Goal: Task Accomplishment & Management: Manage account settings

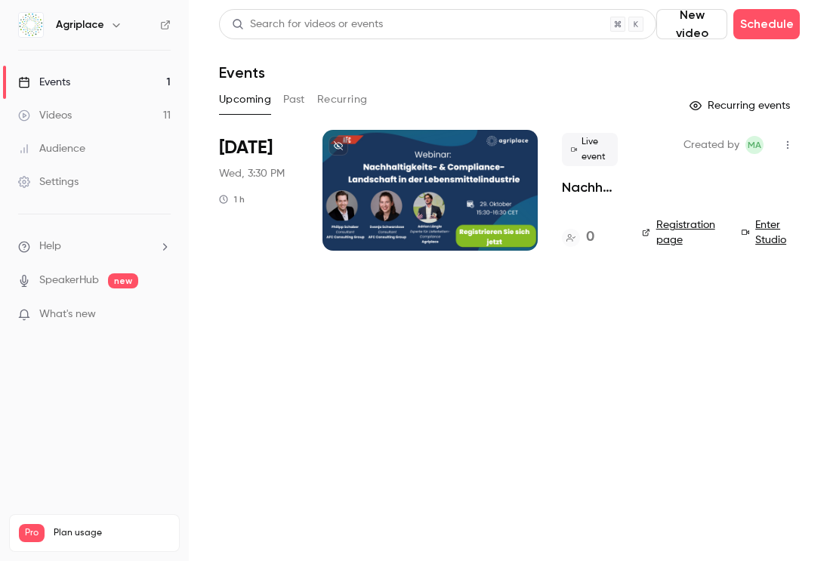
click at [288, 99] on button "Past" at bounding box center [294, 100] width 22 height 24
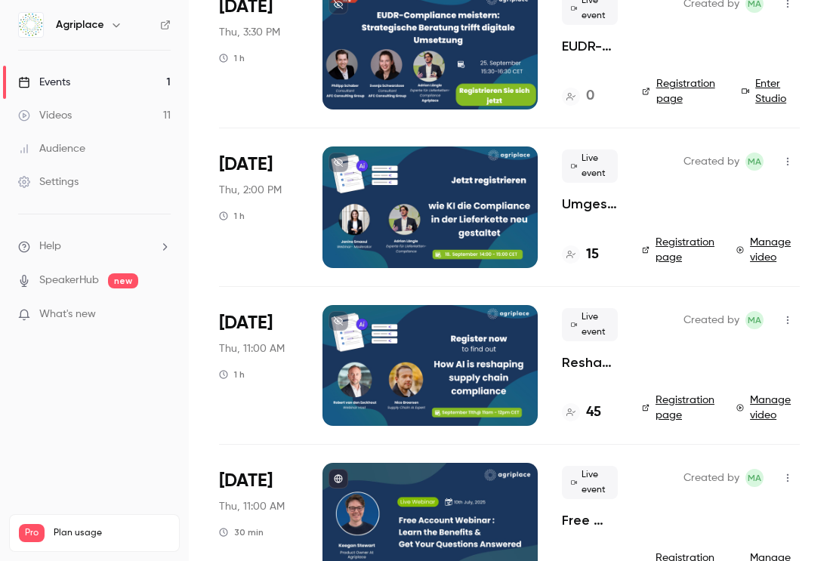
scroll to position [143, 0]
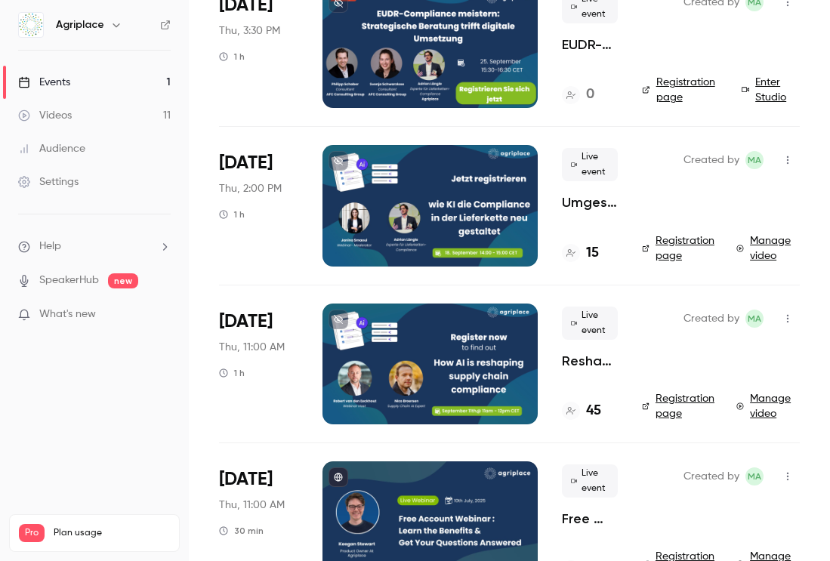
click at [491, 181] on div at bounding box center [430, 205] width 215 height 121
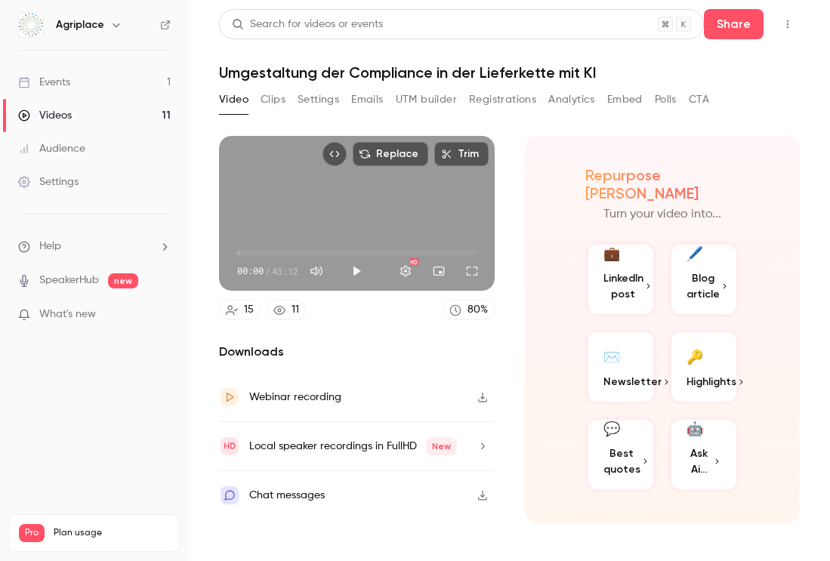
click at [284, 100] on button "Clips" at bounding box center [273, 100] width 25 height 24
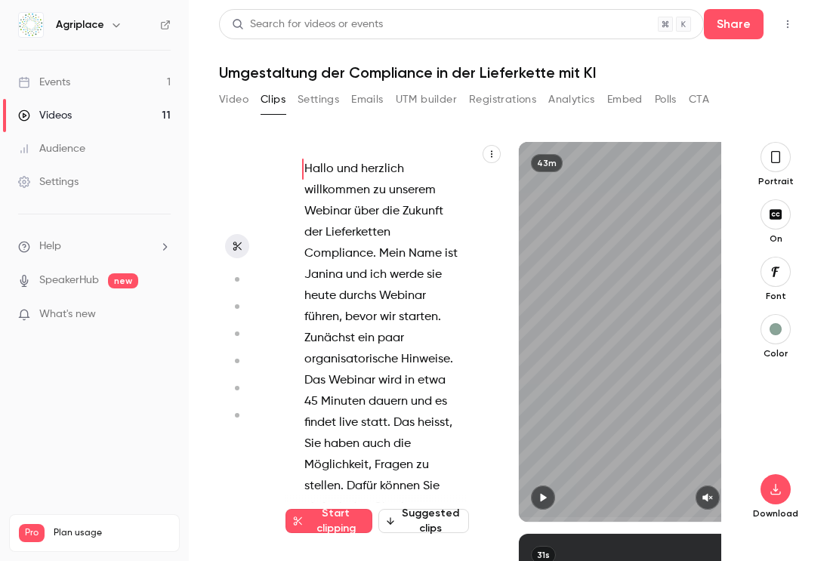
click at [238, 102] on button "Video" at bounding box center [233, 100] width 29 height 24
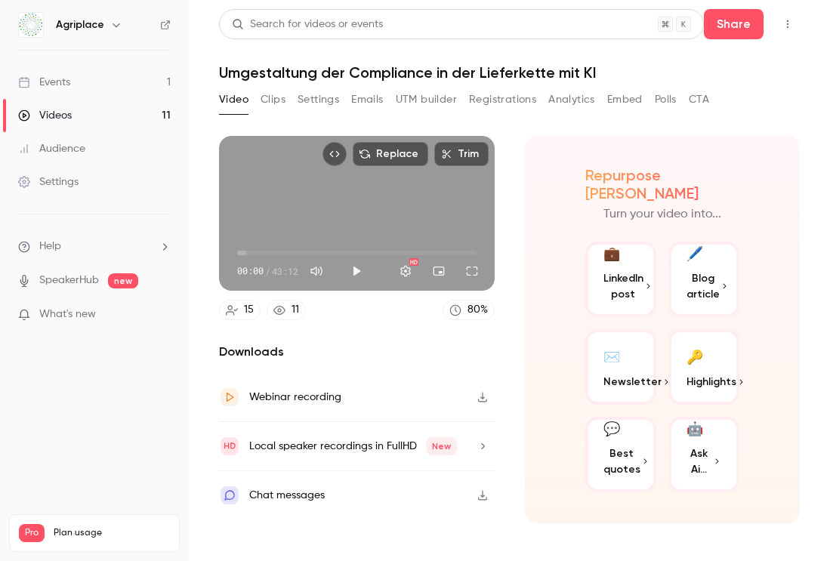
click at [493, 86] on div "Search for videos or events Share Umgestaltung der Compliance in der Lieferkett…" at bounding box center [509, 280] width 581 height 543
click at [496, 97] on button "Registrations" at bounding box center [502, 100] width 67 height 24
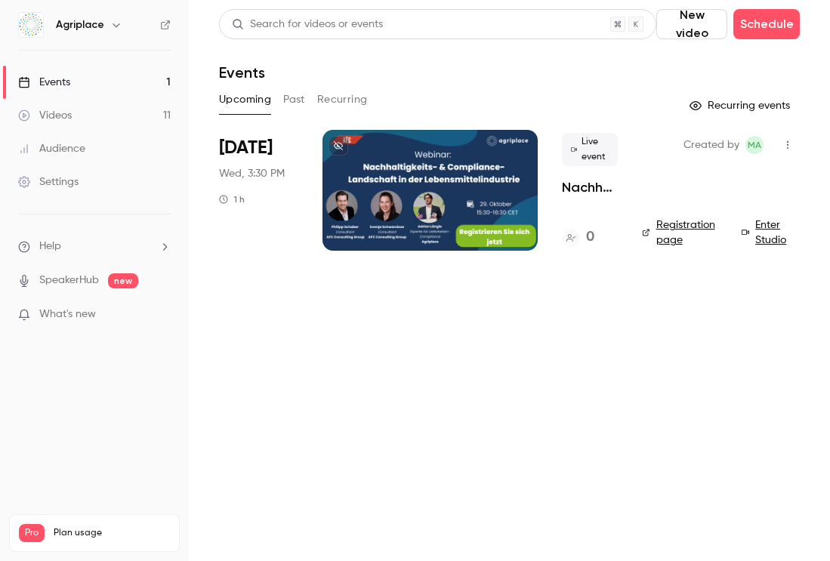
click at [462, 157] on div at bounding box center [430, 190] width 215 height 121
click at [665, 239] on link "Registration page" at bounding box center [683, 233] width 82 height 30
